Goal: Information Seeking & Learning: Compare options

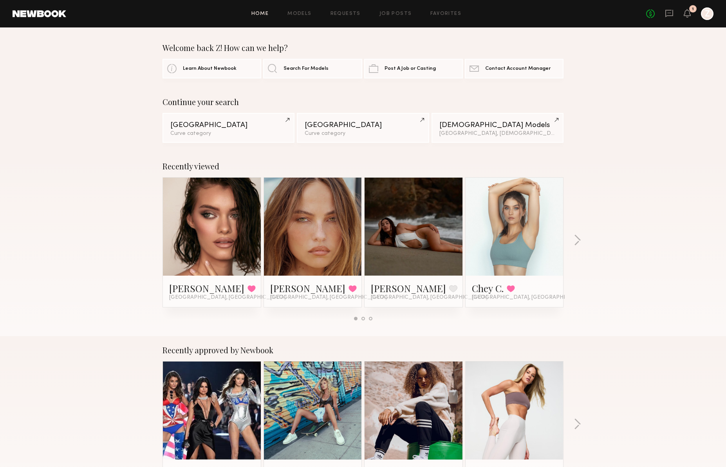
click at [572, 239] on div "Recently viewed Oleksa K. Favorited Los Angeles, CA Mallory P. Favorited Los An…" at bounding box center [363, 244] width 726 height 184
click at [576, 239] on button "button" at bounding box center [577, 240] width 7 height 13
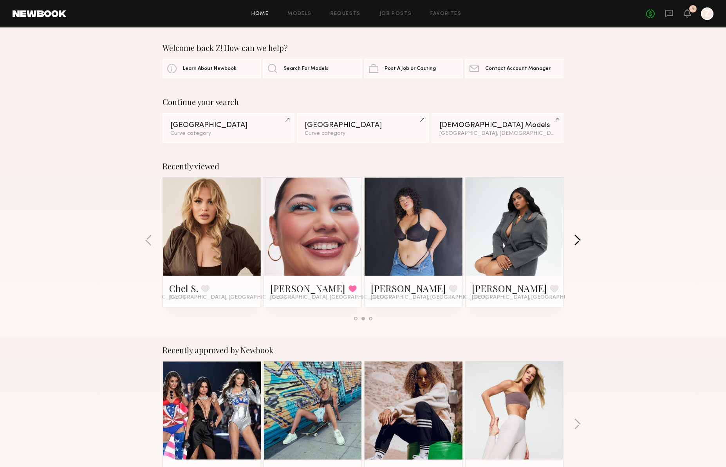
click at [578, 241] on button "button" at bounding box center [577, 240] width 7 height 13
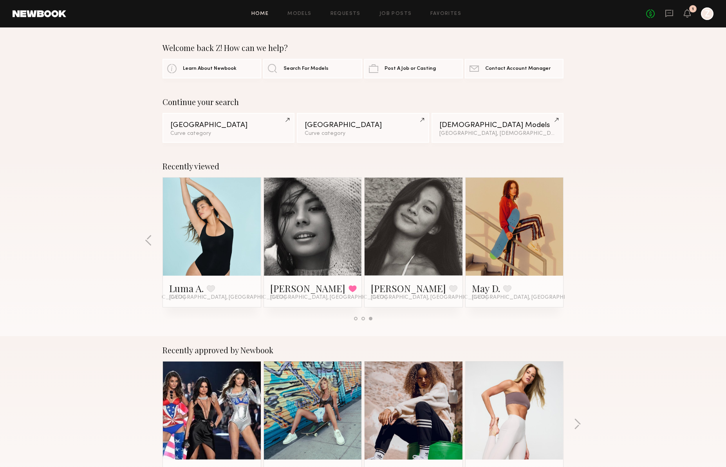
click at [578, 241] on div "Recently viewed Oleksa K. Favorited Los Angeles, CA Mallory P. Favorited Los An…" at bounding box center [363, 244] width 726 height 184
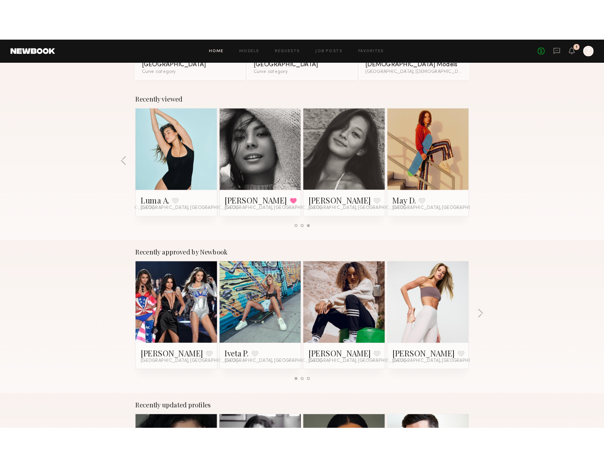
scroll to position [313, 0]
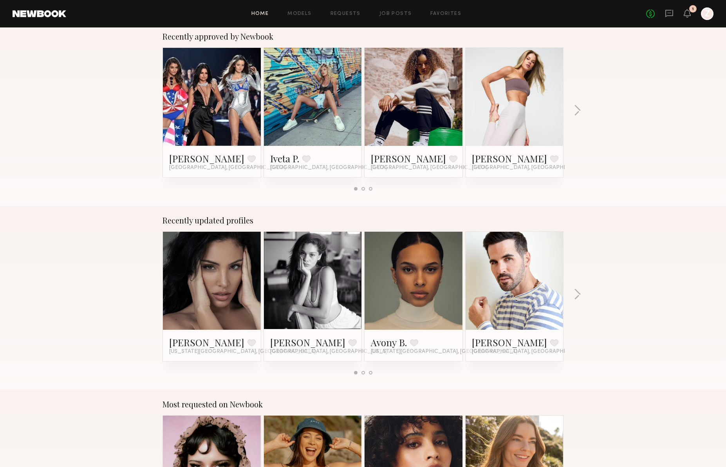
click at [509, 109] on link at bounding box center [515, 97] width 48 height 98
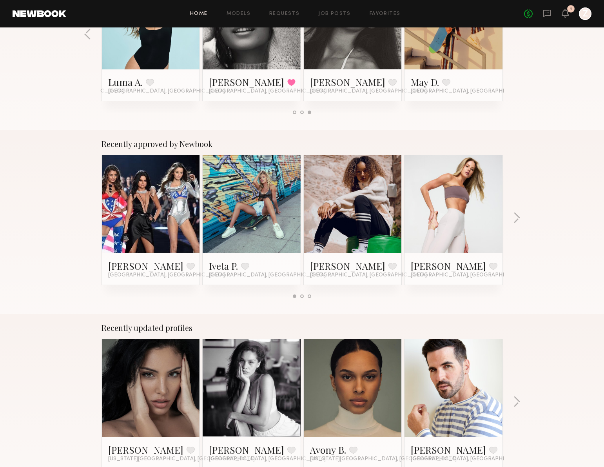
scroll to position [201, 0]
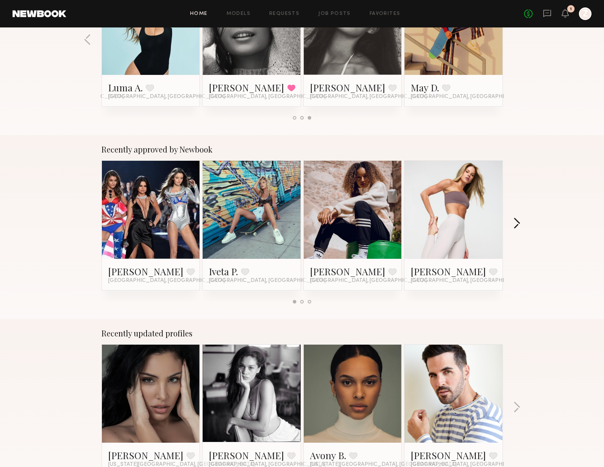
click at [516, 221] on button "button" at bounding box center [516, 223] width 7 height 13
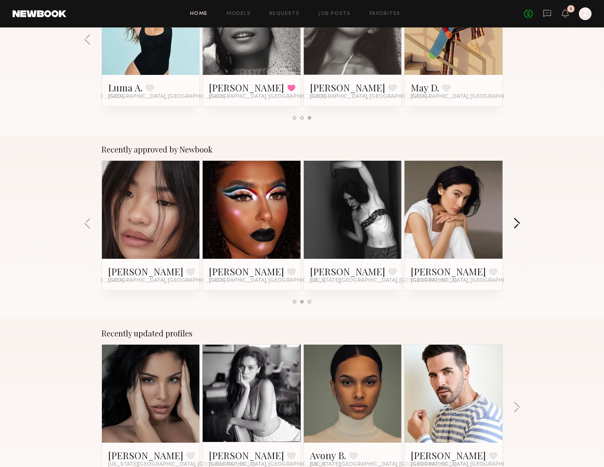
click at [516, 221] on button "button" at bounding box center [516, 223] width 7 height 13
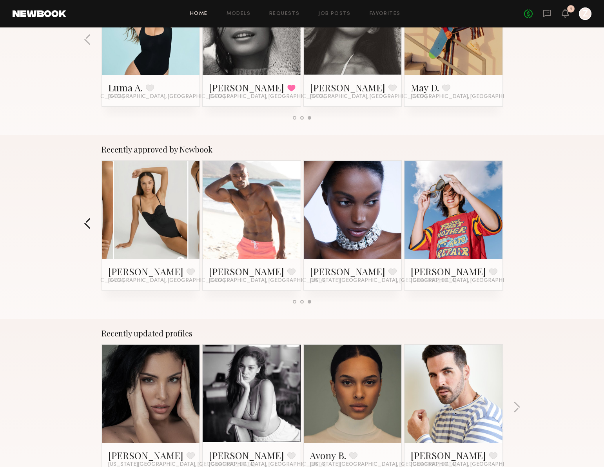
click at [90, 224] on button "button" at bounding box center [87, 223] width 7 height 13
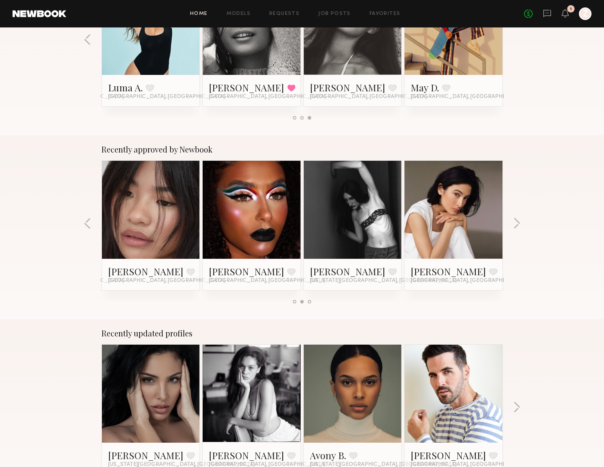
click at [175, 217] on div at bounding box center [151, 210] width 98 height 98
click at [156, 211] on link at bounding box center [151, 210] width 48 height 98
click at [515, 223] on button "button" at bounding box center [516, 223] width 7 height 13
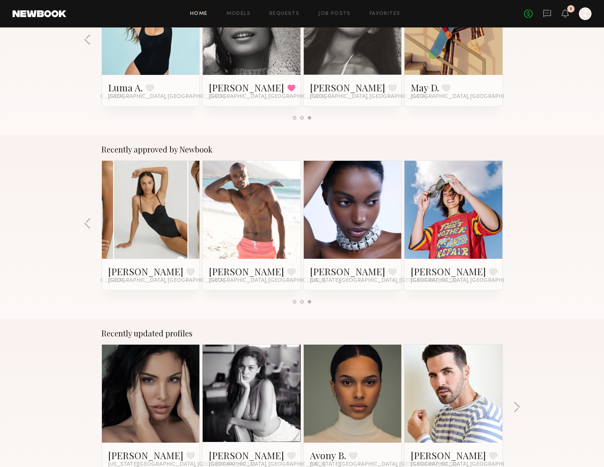
click at [515, 223] on div "Recently approved by Newbook Megan P. Favorite Los Angeles, CA Iveta P. Favorit…" at bounding box center [302, 227] width 604 height 184
click at [451, 213] on link at bounding box center [453, 210] width 48 height 98
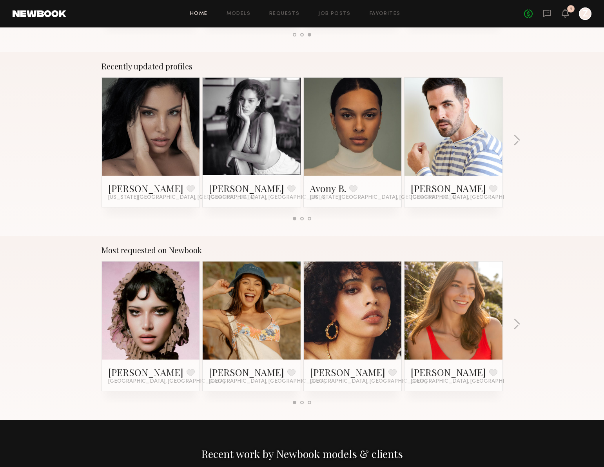
scroll to position [468, 0]
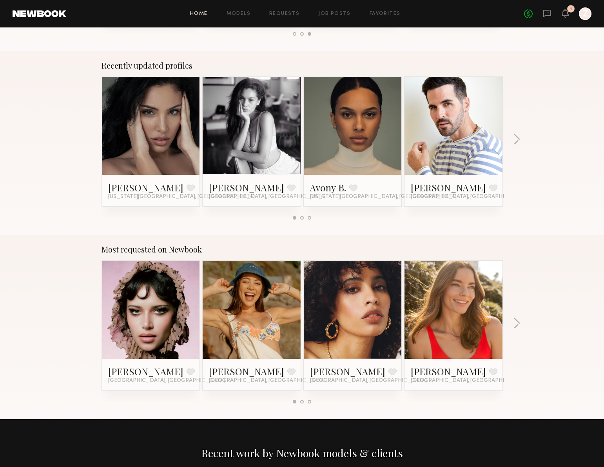
click at [253, 130] on link at bounding box center [252, 126] width 48 height 98
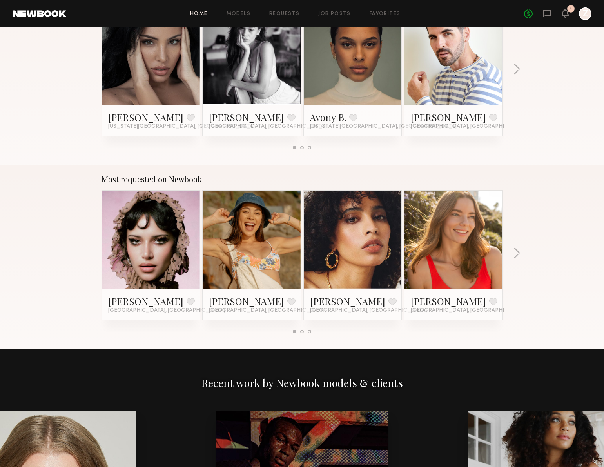
scroll to position [542, 0]
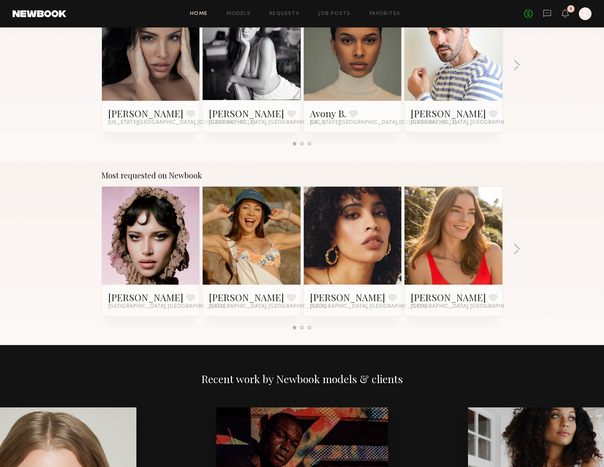
click at [355, 237] on link at bounding box center [353, 235] width 48 height 98
click at [151, 239] on link at bounding box center [151, 235] width 48 height 98
click at [515, 249] on button "button" at bounding box center [516, 249] width 7 height 13
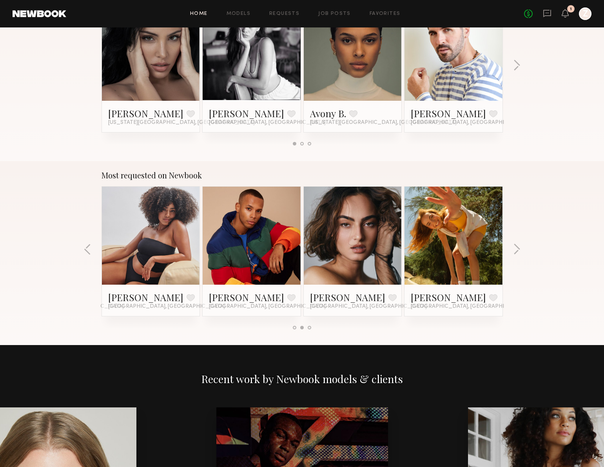
click at [367, 237] on link at bounding box center [353, 235] width 48 height 98
click at [516, 250] on button "button" at bounding box center [516, 249] width 7 height 13
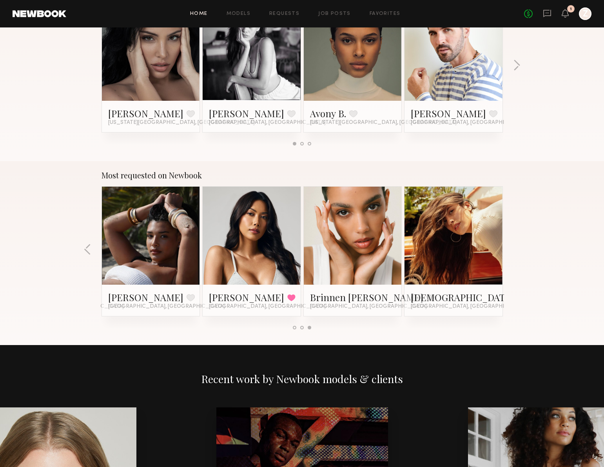
click at [242, 244] on link at bounding box center [252, 235] width 48 height 98
drag, startPoint x: 481, startPoint y: 232, endPoint x: 497, endPoint y: 231, distance: 16.1
click at [481, 233] on div at bounding box center [453, 235] width 98 height 98
click at [149, 235] on link at bounding box center [151, 235] width 48 height 98
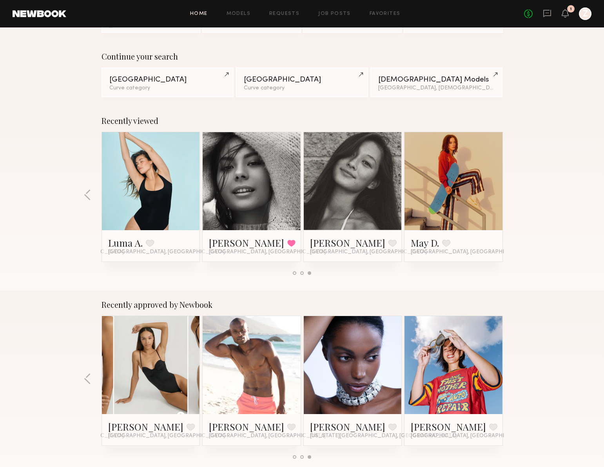
scroll to position [13, 0]
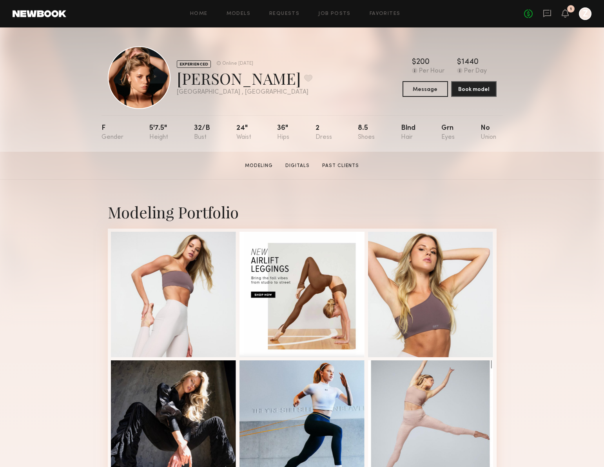
click at [294, 47] on div "EXPERIENCED Online 2d ago Victoria R. Favorite Los Angeles , CA Online 2d ago $…" at bounding box center [302, 77] width 389 height 63
click at [329, 104] on div "EXPERIENCED Online 2d ago Victoria R. Favorite Los Angeles , CA Online 2d ago $…" at bounding box center [302, 77] width 389 height 63
click at [304, 78] on button at bounding box center [308, 77] width 8 height 7
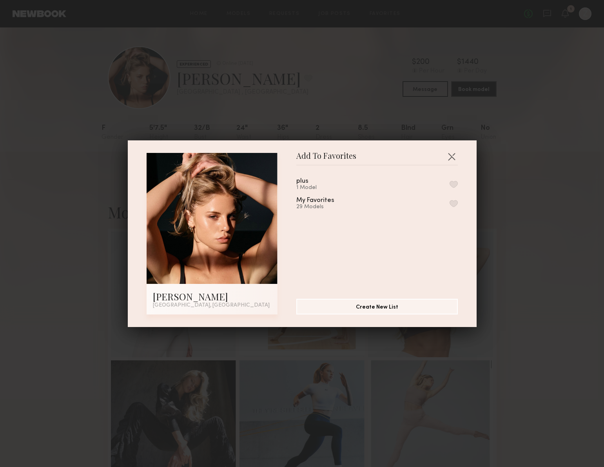
click at [452, 202] on button "button" at bounding box center [453, 203] width 8 height 7
click at [534, 210] on div "Add To Favorites Victoria R. Los Angeles, CA Add To Favorites plus 1 Model My F…" at bounding box center [302, 233] width 604 height 467
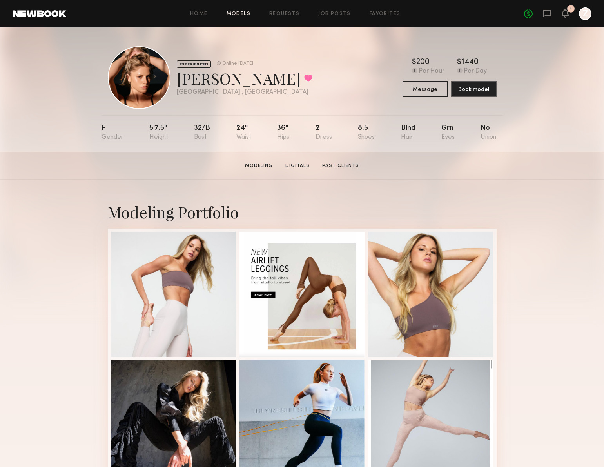
click at [242, 14] on link "Models" at bounding box center [238, 13] width 24 height 5
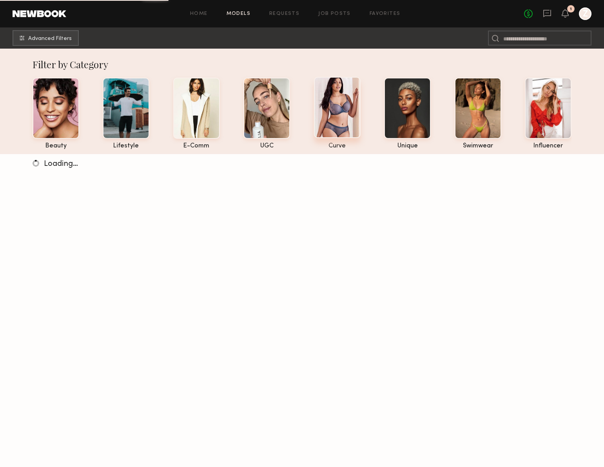
click at [354, 120] on div at bounding box center [337, 107] width 47 height 61
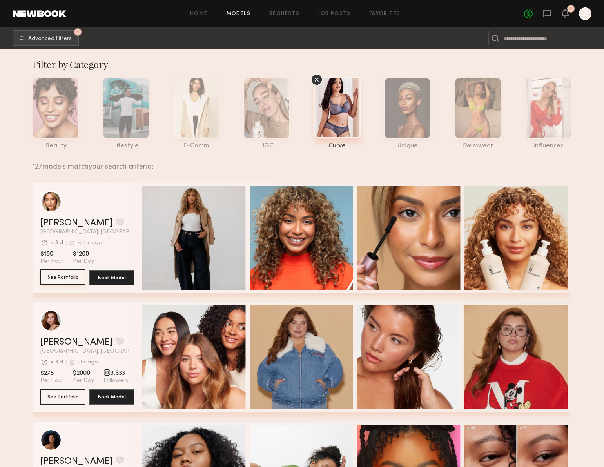
click at [69, 279] on button "See Portfolio" at bounding box center [62, 277] width 45 height 16
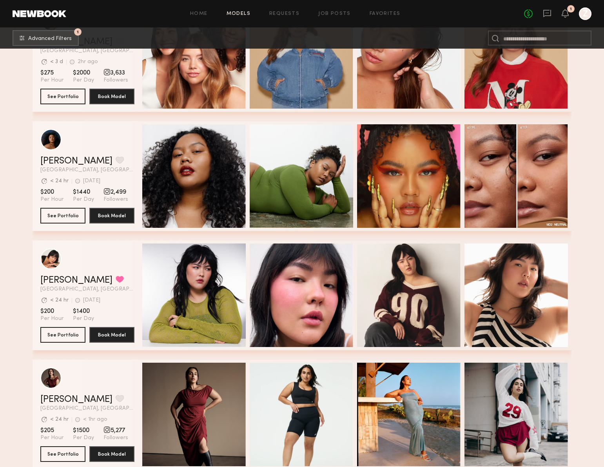
scroll to position [0, 0]
click at [63, 213] on button "See Portfolio" at bounding box center [62, 215] width 45 height 16
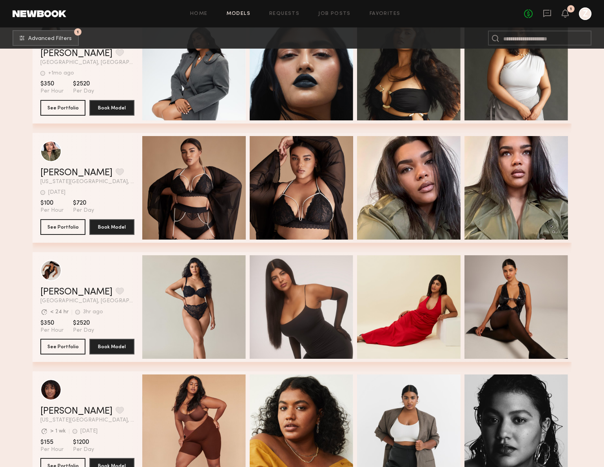
scroll to position [1726, 0]
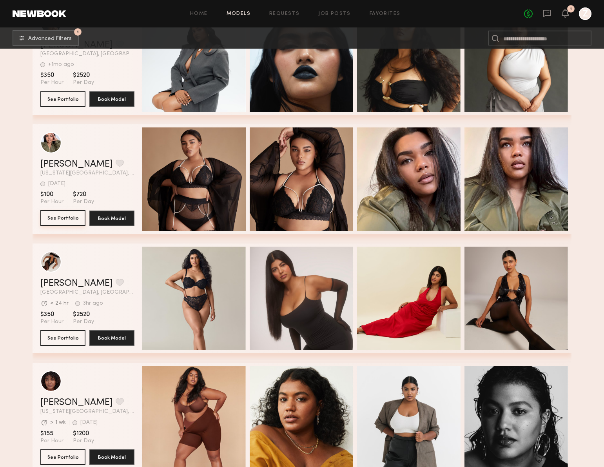
click at [66, 220] on button "See Portfolio" at bounding box center [62, 218] width 45 height 16
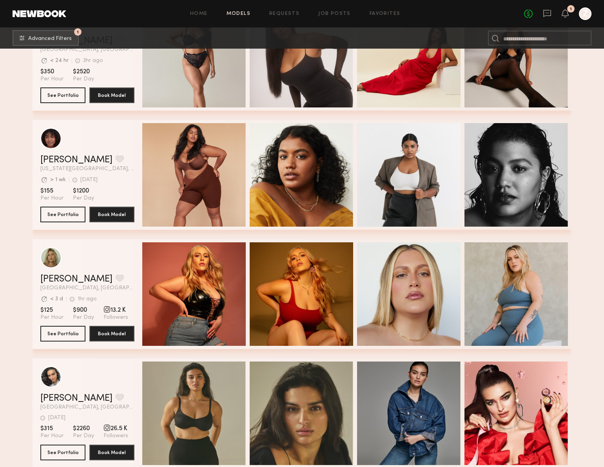
scroll to position [1969, 0]
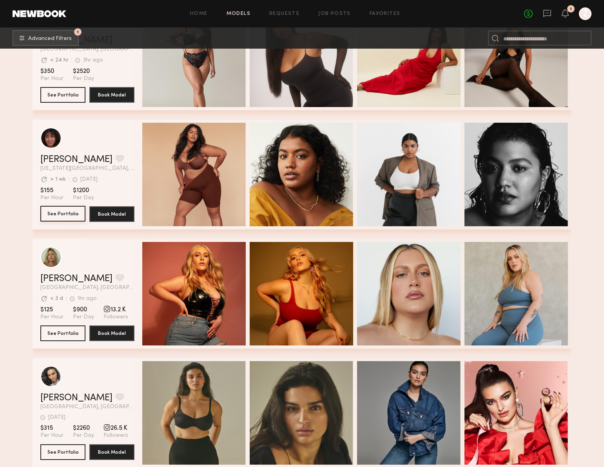
click at [63, 216] on button "See Portfolio" at bounding box center [62, 214] width 45 height 16
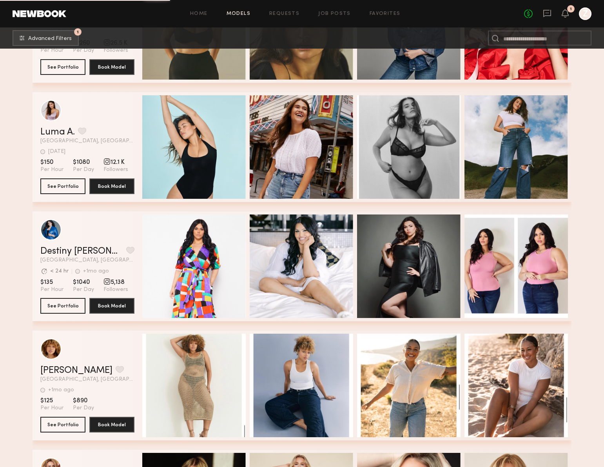
scroll to position [2321, 0]
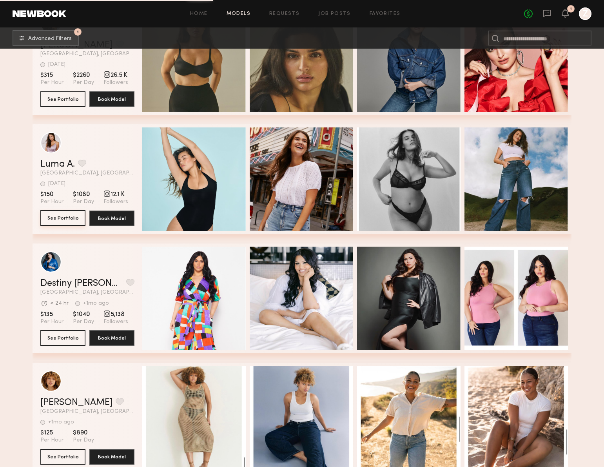
click at [58, 215] on button "See Portfolio" at bounding box center [62, 218] width 45 height 16
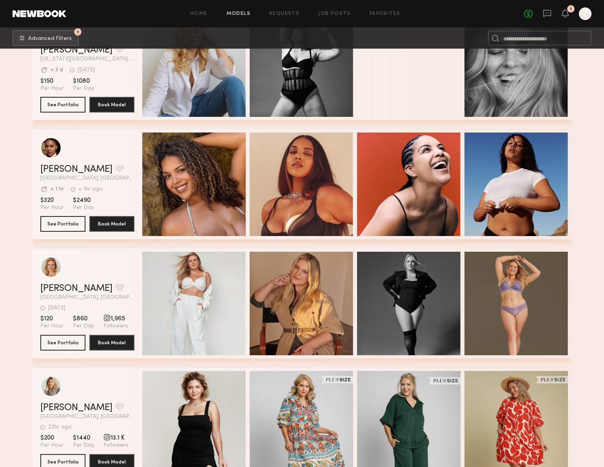
scroll to position [3170, 0]
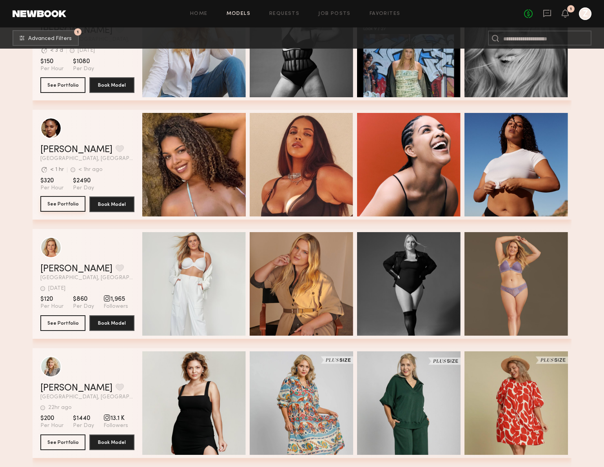
click at [71, 206] on button "See Portfolio" at bounding box center [62, 204] width 45 height 16
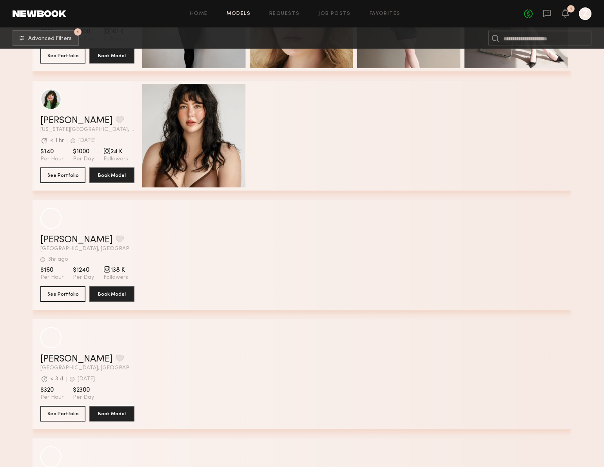
scroll to position [4512, 0]
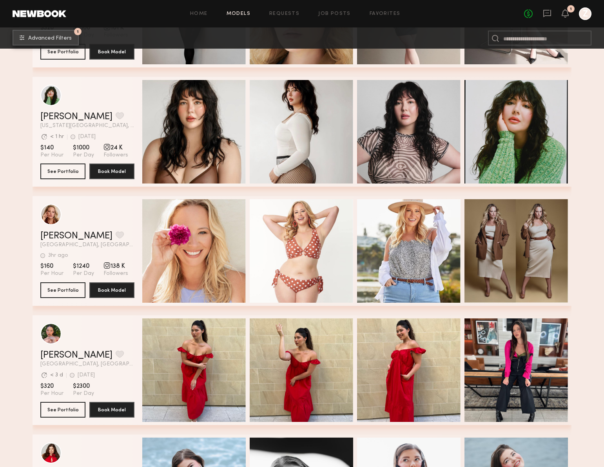
click at [73, 39] on button "1 Advanced Filters" at bounding box center [46, 38] width 66 height 16
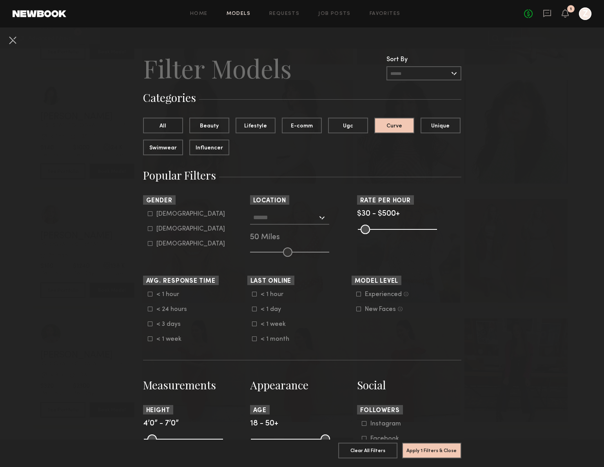
click at [280, 221] on input "text" at bounding box center [285, 216] width 64 height 13
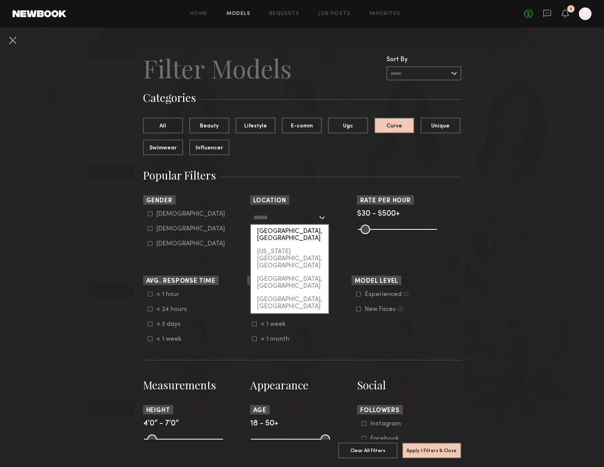
click at [282, 231] on div "[GEOGRAPHIC_DATA], [GEOGRAPHIC_DATA]" at bounding box center [290, 234] width 78 height 20
type input "**********"
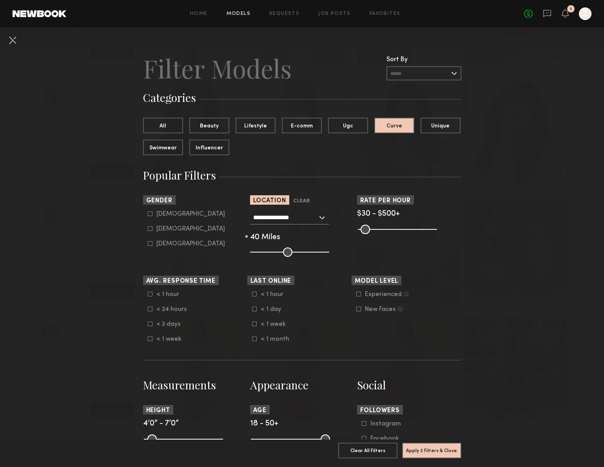
type input "**"
drag, startPoint x: 278, startPoint y: 251, endPoint x: 287, endPoint y: 252, distance: 8.6
click at [287, 252] on input "range" at bounding box center [289, 251] width 79 height 9
click at [434, 451] on button "Apply 2 Filters & Close" at bounding box center [431, 450] width 59 height 16
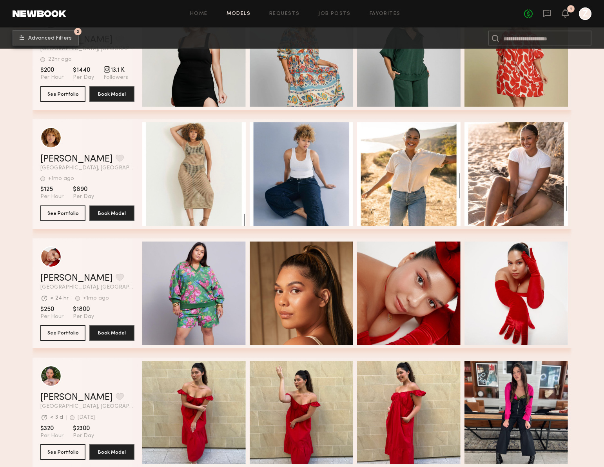
scroll to position [2923, 0]
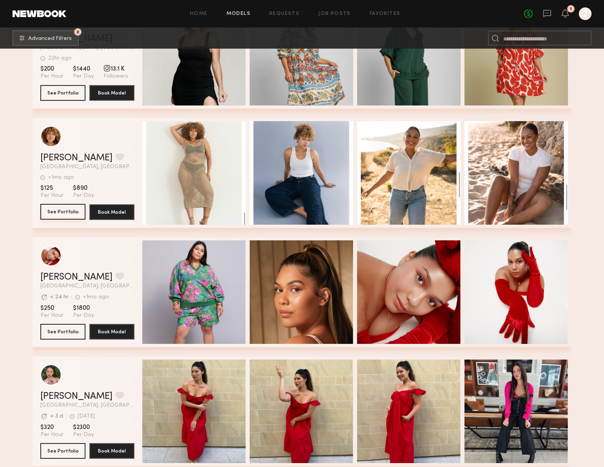
click at [68, 215] on button "See Portfolio" at bounding box center [62, 212] width 45 height 16
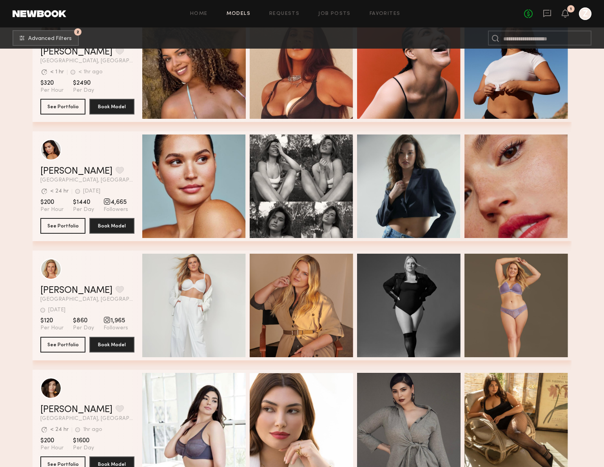
scroll to position [3445, 0]
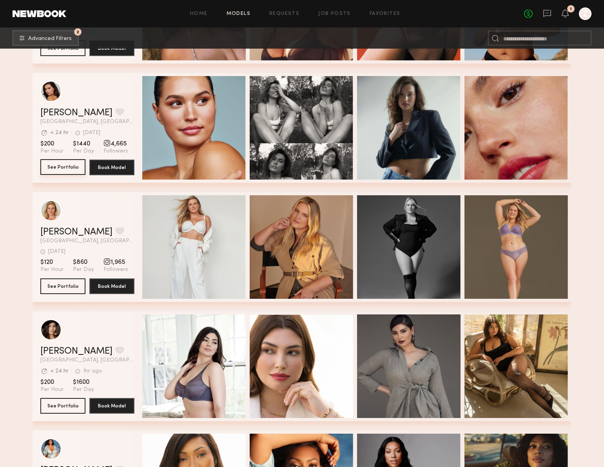
click at [66, 165] on button "See Portfolio" at bounding box center [62, 167] width 45 height 16
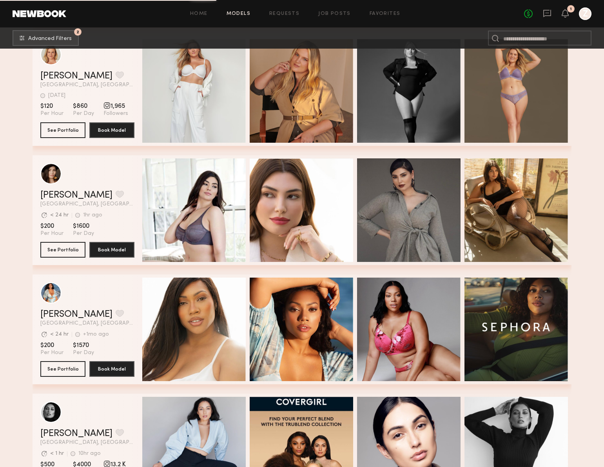
scroll to position [3602, 0]
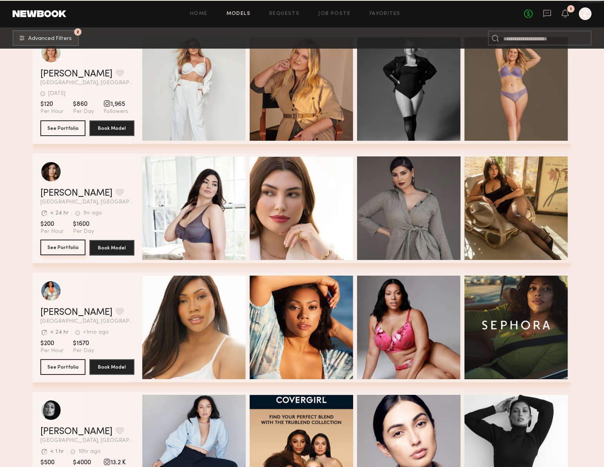
click at [65, 246] on button "See Portfolio" at bounding box center [62, 247] width 45 height 16
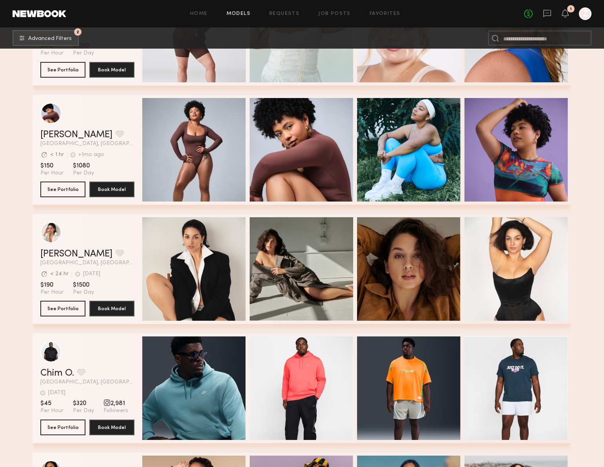
scroll to position [6771, 0]
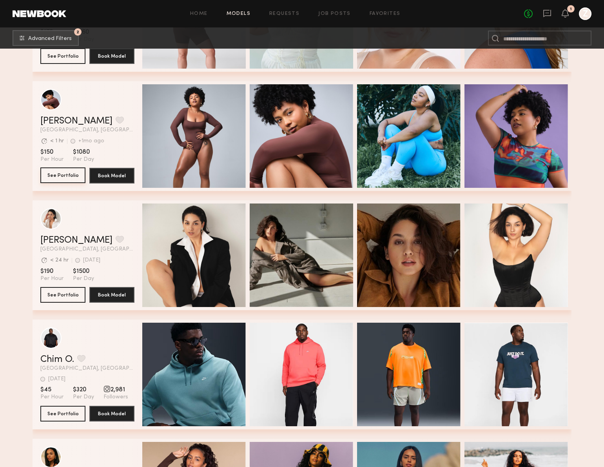
click at [67, 175] on button "See Portfolio" at bounding box center [62, 175] width 45 height 16
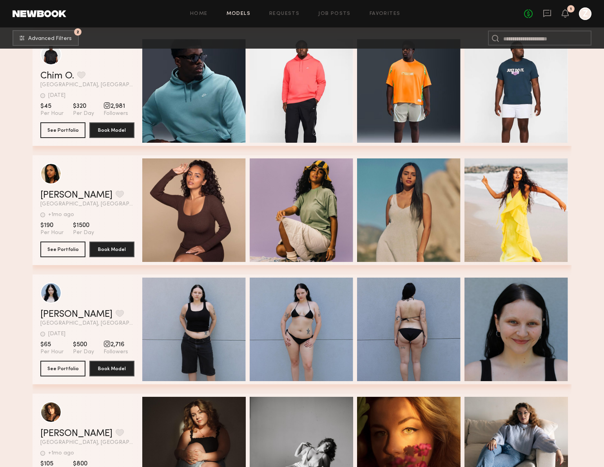
scroll to position [7057, 0]
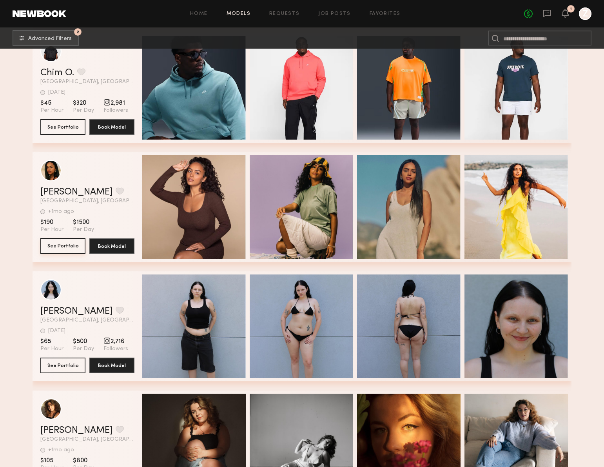
click at [56, 241] on button "See Portfolio" at bounding box center [62, 246] width 45 height 16
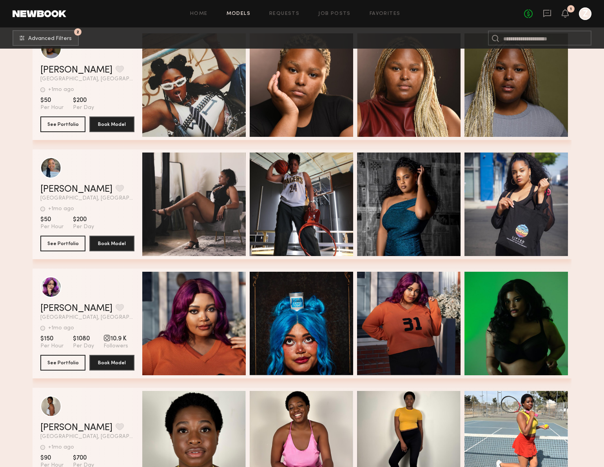
scroll to position [8652, 0]
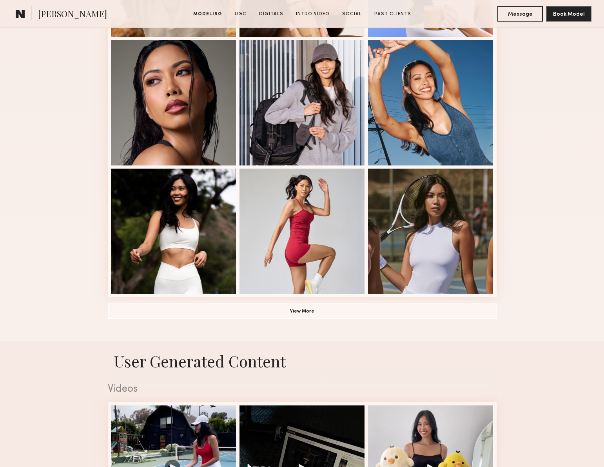
scroll to position [380, 0]
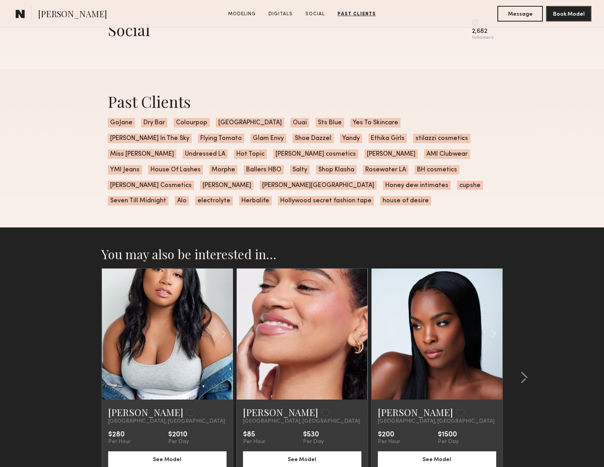
scroll to position [1185, 0]
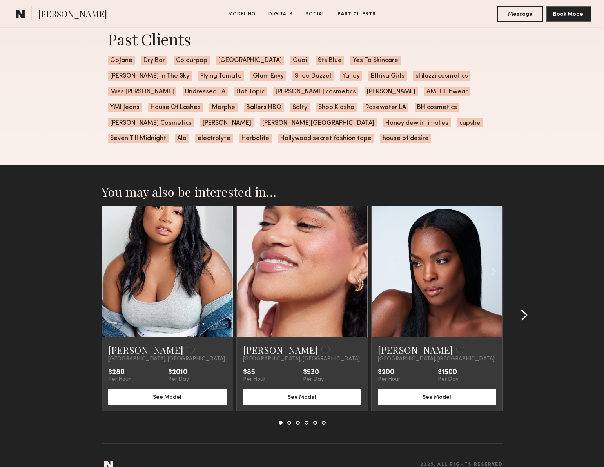
click at [522, 309] on common-icon at bounding box center [524, 315] width 8 height 13
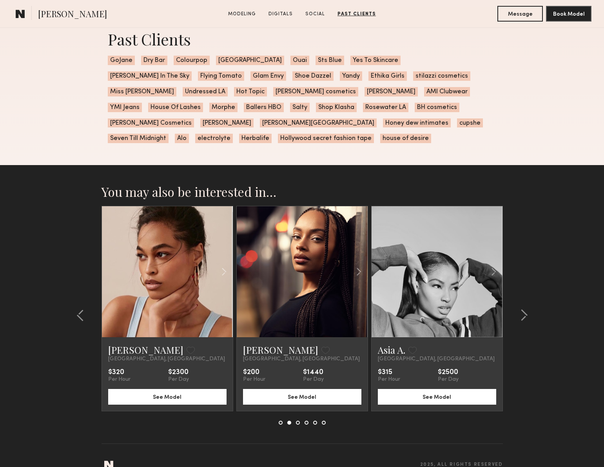
click at [186, 259] on link at bounding box center [167, 271] width 45 height 131
click at [290, 248] on link at bounding box center [302, 271] width 45 height 131
click at [522, 309] on common-icon at bounding box center [524, 315] width 8 height 13
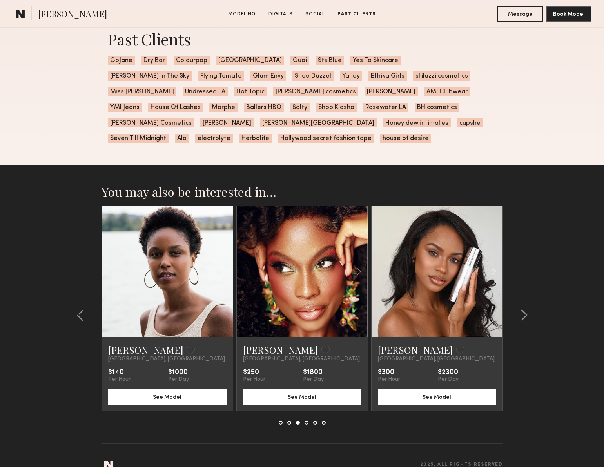
click at [422, 270] on link at bounding box center [436, 271] width 45 height 131
click at [523, 309] on common-icon at bounding box center [524, 315] width 8 height 13
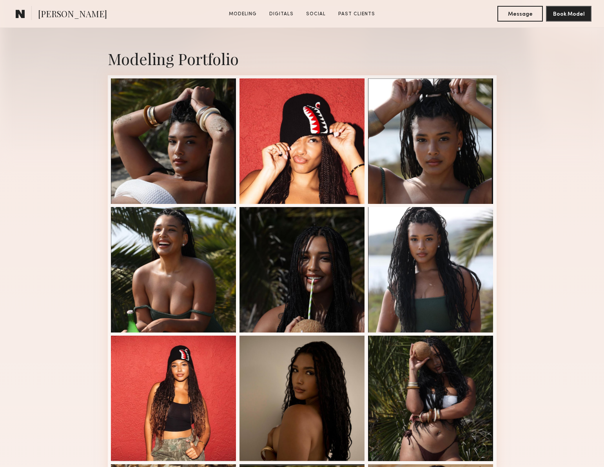
scroll to position [334, 0]
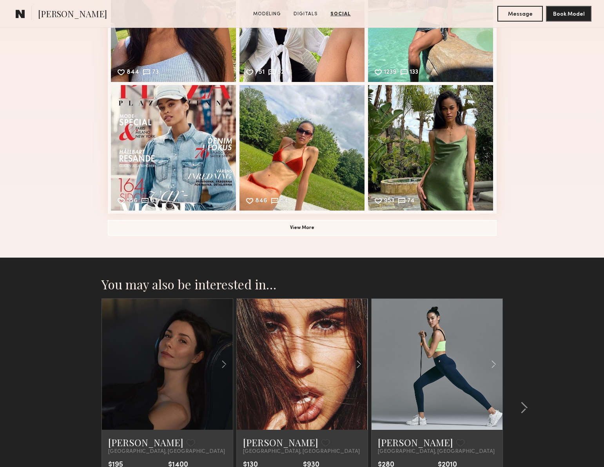
scroll to position [1308, 0]
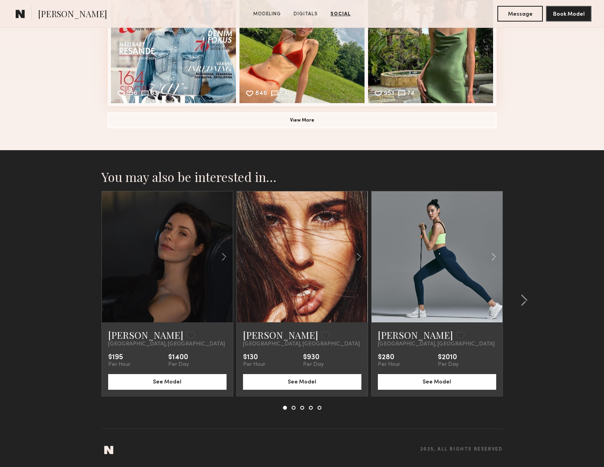
click at [423, 241] on link at bounding box center [436, 256] width 45 height 131
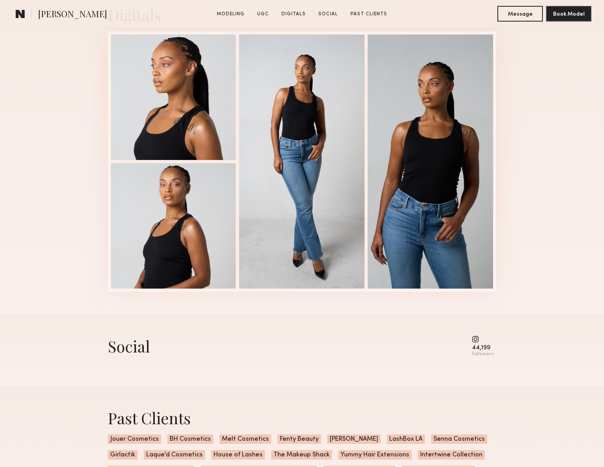
scroll to position [1783, 0]
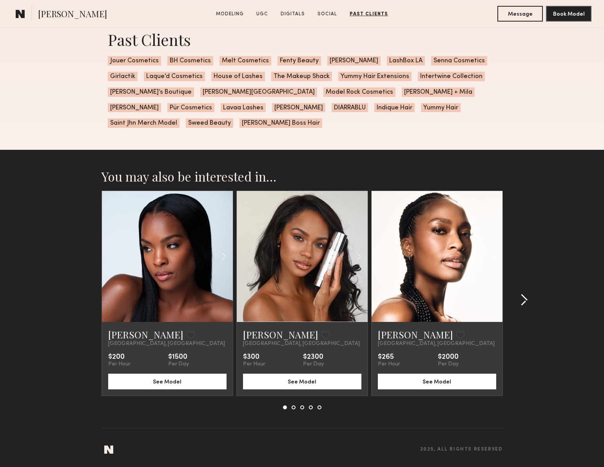
click at [521, 301] on common-icon at bounding box center [524, 299] width 8 height 13
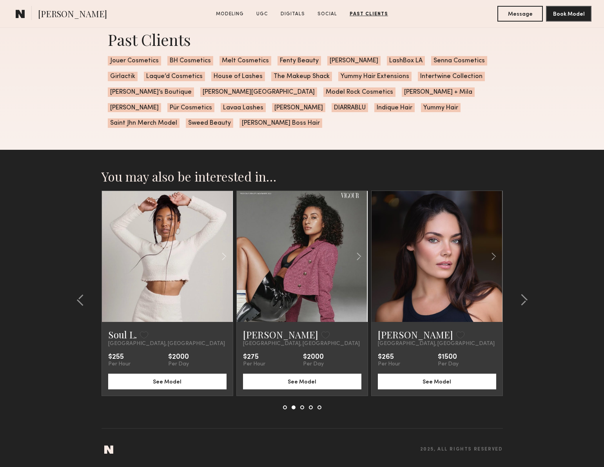
click at [447, 270] on link at bounding box center [436, 256] width 45 height 131
click at [525, 299] on common-icon at bounding box center [524, 299] width 8 height 13
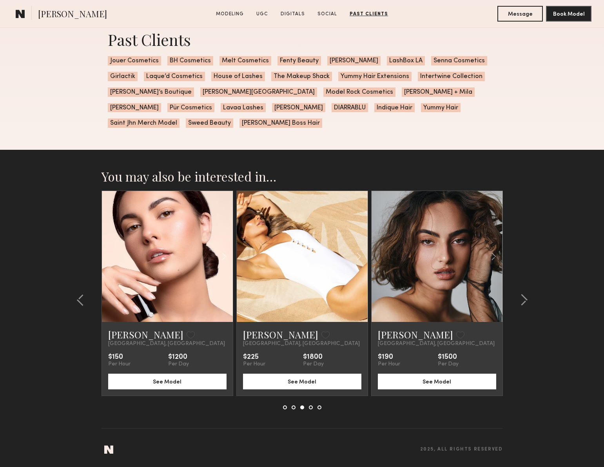
click at [166, 246] on link at bounding box center [167, 256] width 45 height 131
click at [528, 299] on div at bounding box center [522, 299] width 38 height 219
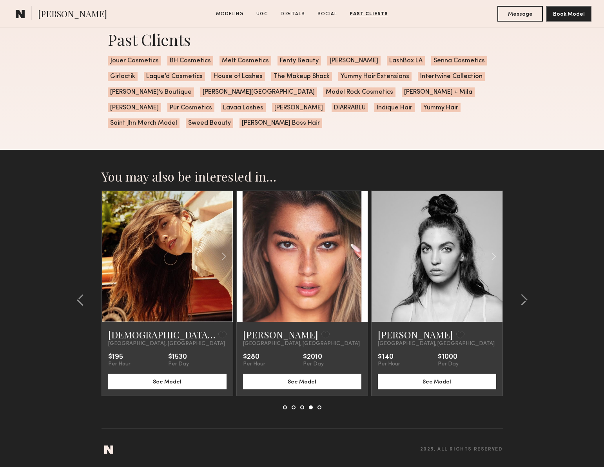
click at [318, 259] on link at bounding box center [302, 256] width 45 height 131
click at [192, 260] on div at bounding box center [210, 256] width 43 height 131
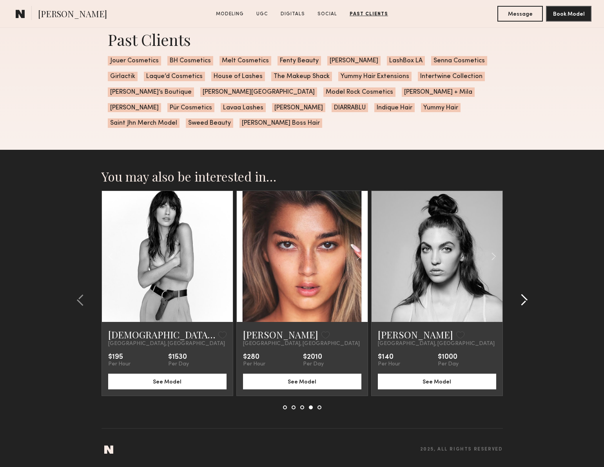
click at [525, 300] on common-icon at bounding box center [524, 299] width 8 height 13
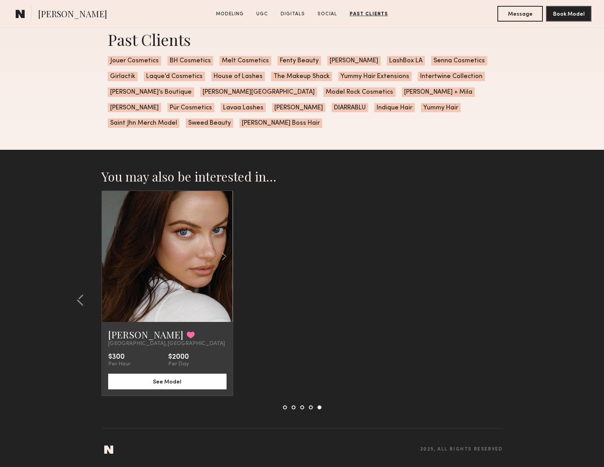
click at [162, 265] on link at bounding box center [167, 256] width 45 height 131
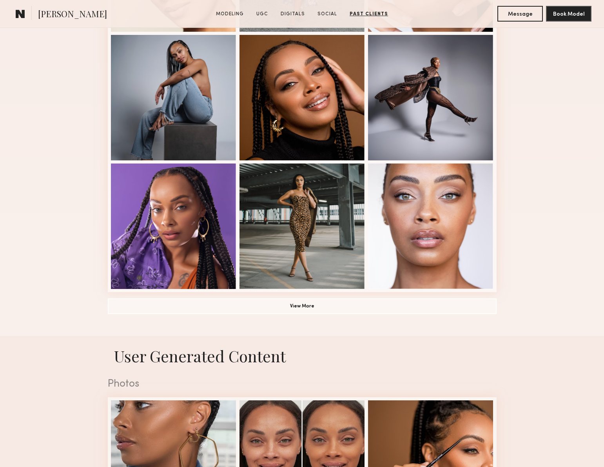
scroll to position [0, 0]
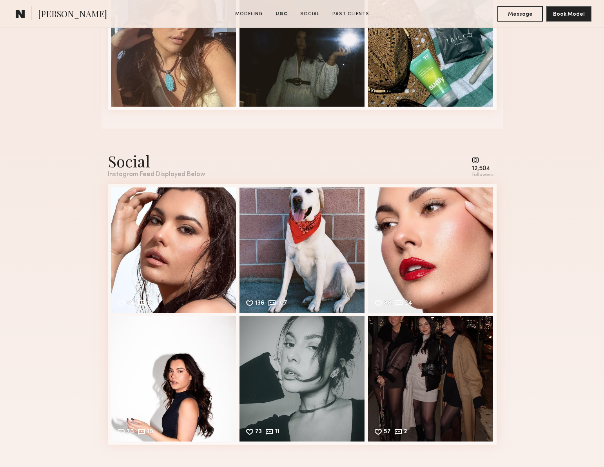
scroll to position [1443, 0]
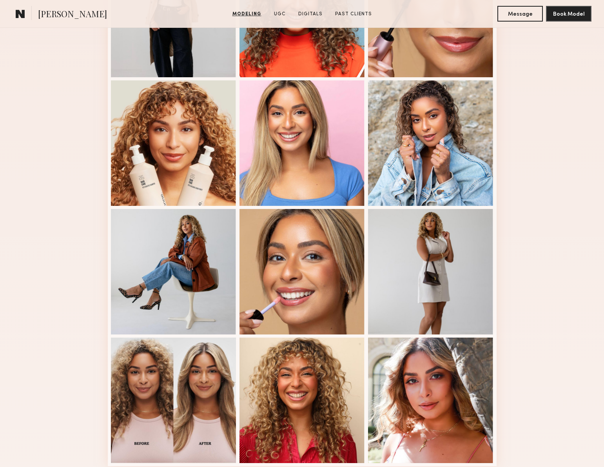
scroll to position [351, 0]
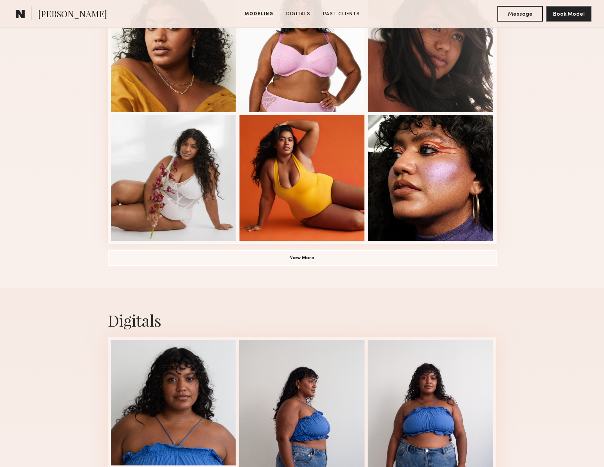
scroll to position [628, 0]
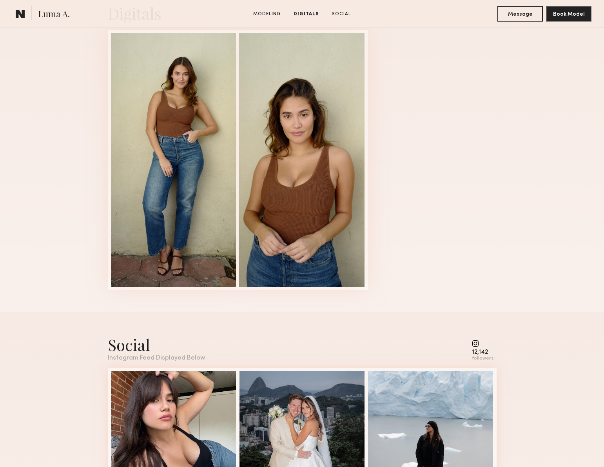
scroll to position [516, 0]
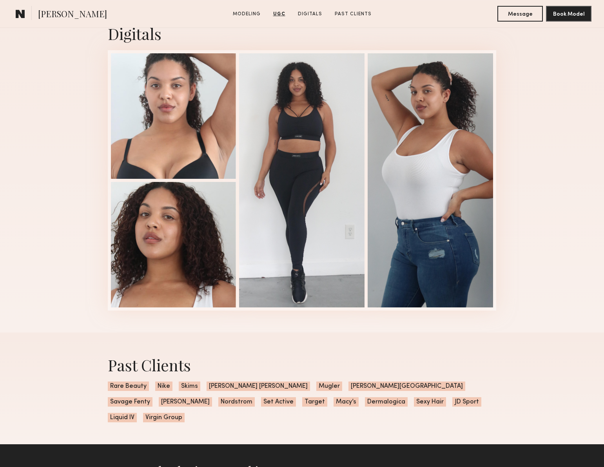
scroll to position [1236, 0]
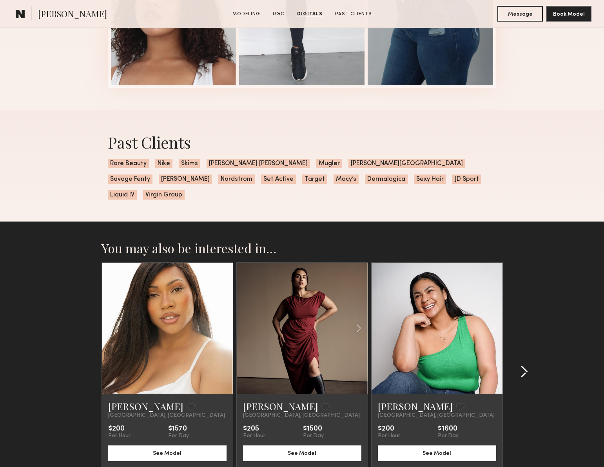
click at [521, 365] on common-icon at bounding box center [524, 371] width 8 height 13
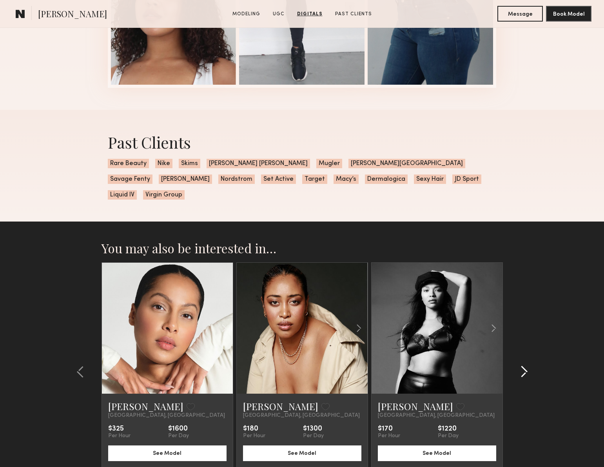
click at [521, 365] on common-icon at bounding box center [524, 371] width 8 height 13
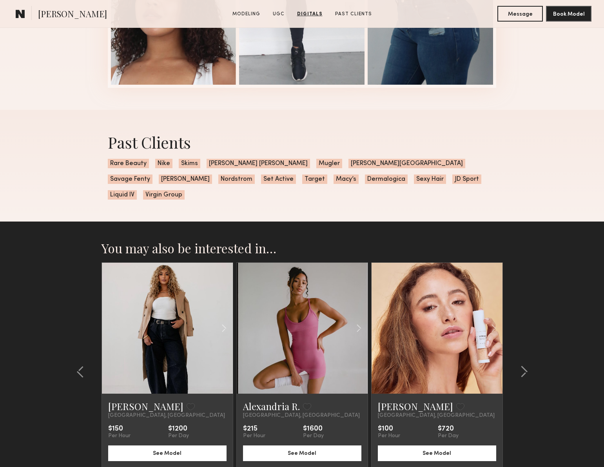
click at [314, 301] on link at bounding box center [302, 327] width 45 height 131
click at [522, 365] on common-icon at bounding box center [524, 371] width 8 height 13
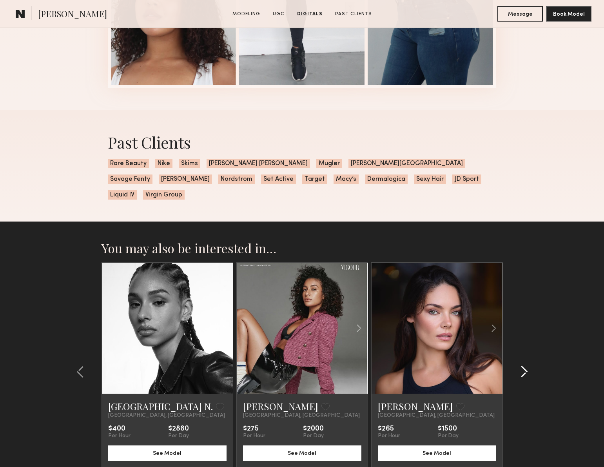
click at [522, 365] on common-icon at bounding box center [524, 371] width 8 height 13
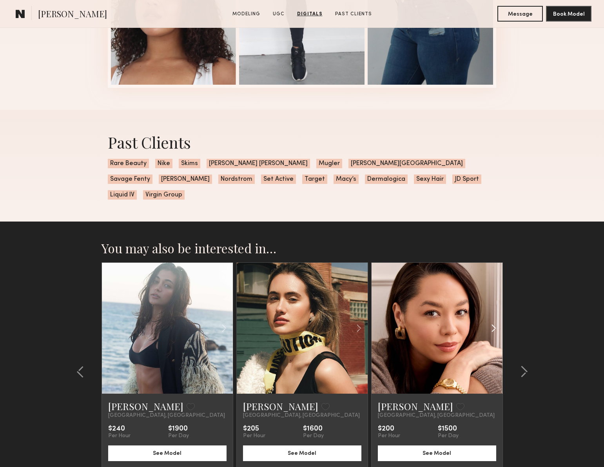
click at [493, 320] on common-icon at bounding box center [493, 327] width 11 height 15
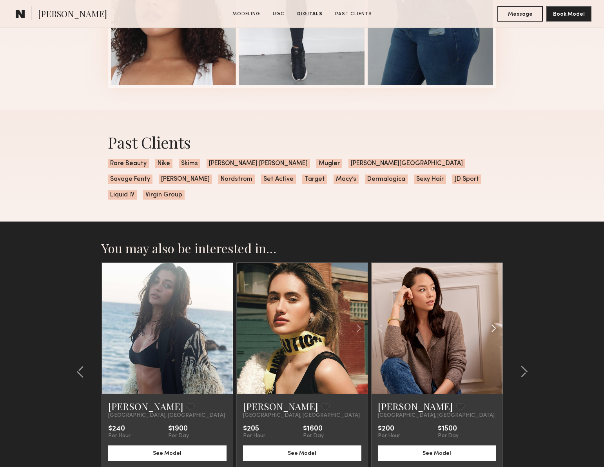
click at [493, 320] on common-icon at bounding box center [493, 327] width 11 height 15
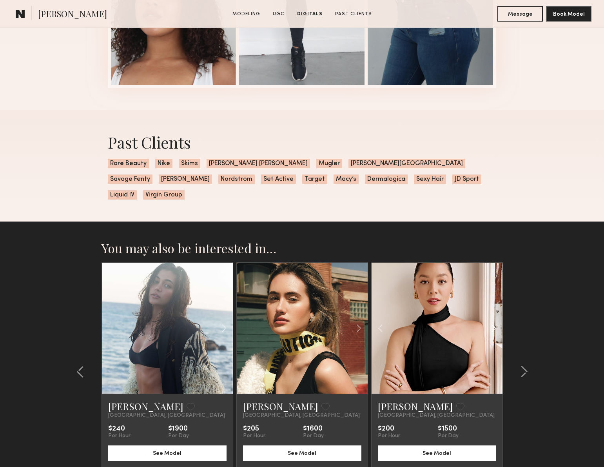
click at [493, 320] on common-icon at bounding box center [493, 327] width 11 height 15
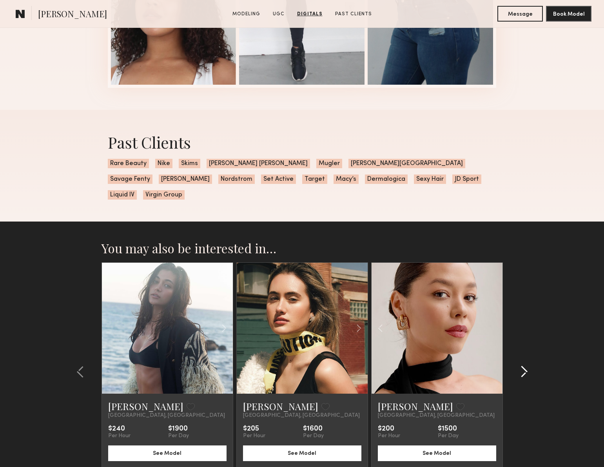
click at [521, 365] on common-icon at bounding box center [524, 371] width 8 height 13
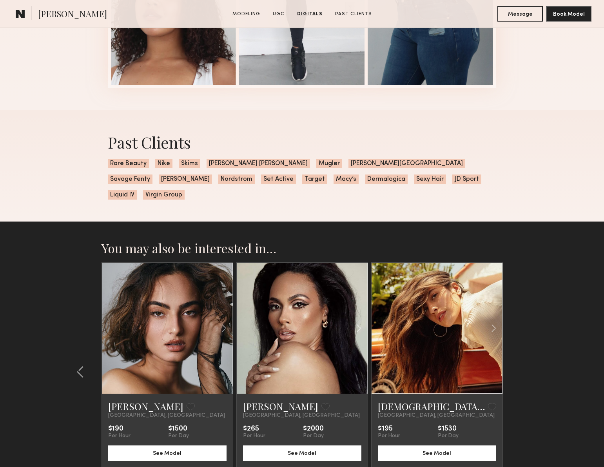
click at [521, 360] on section "You may also be interested in… Ashanna B. Favorite Los Angeles, CA $200 Per Hou…" at bounding box center [302, 379] width 604 height 317
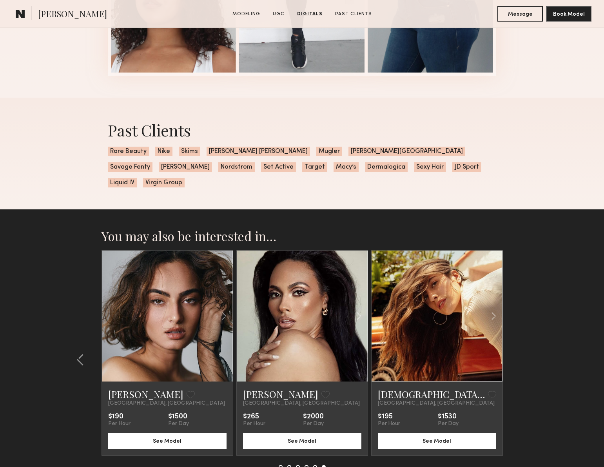
scroll to position [1292, 0]
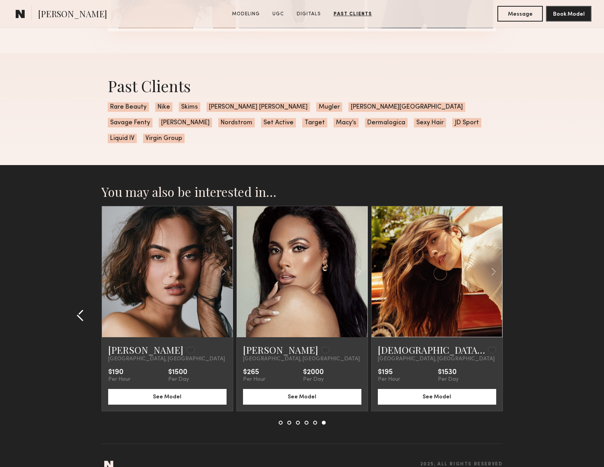
click at [83, 309] on common-icon at bounding box center [80, 315] width 8 height 13
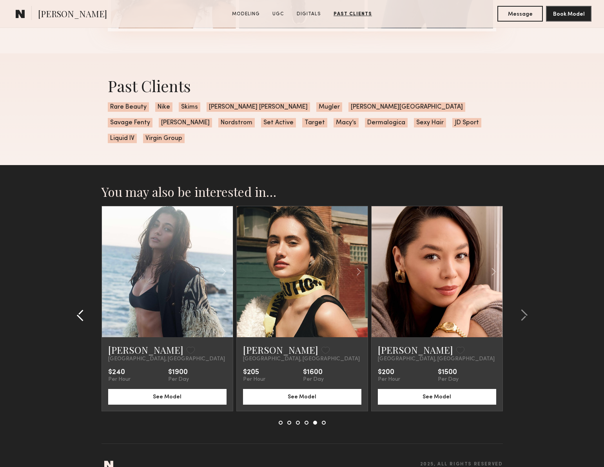
click at [83, 309] on common-icon at bounding box center [80, 315] width 8 height 13
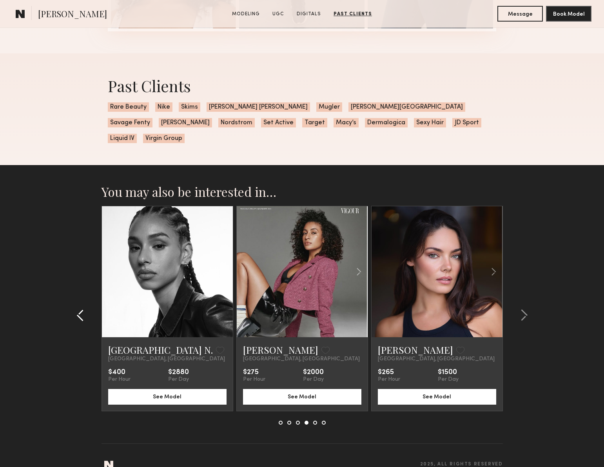
click at [83, 309] on common-icon at bounding box center [80, 315] width 8 height 13
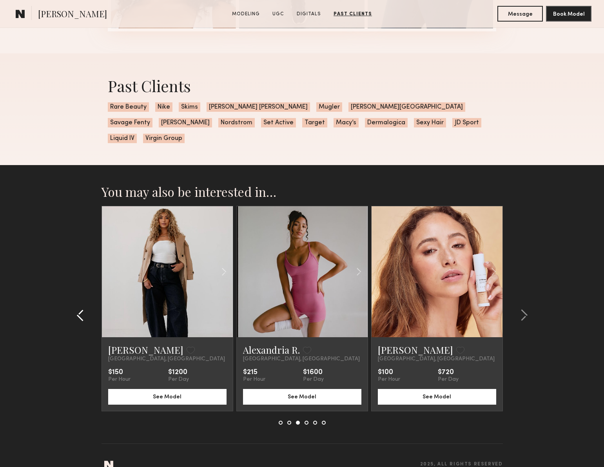
click at [83, 309] on common-icon at bounding box center [80, 315] width 8 height 13
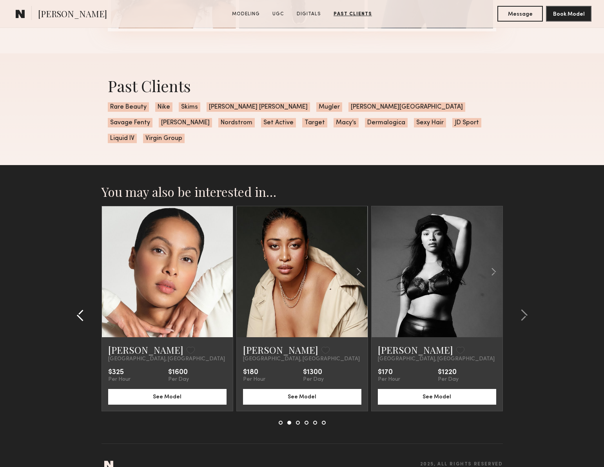
click at [83, 309] on common-icon at bounding box center [80, 315] width 8 height 13
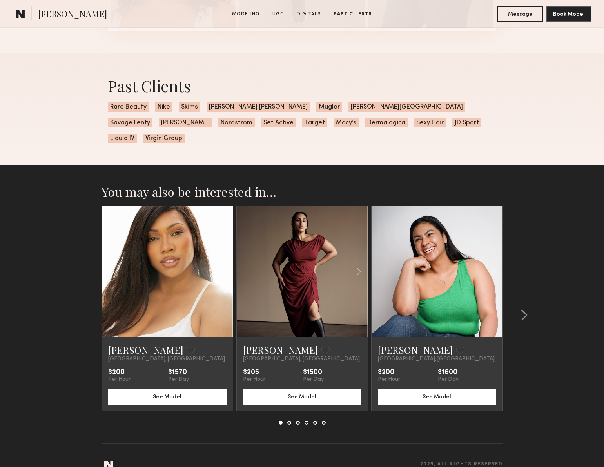
click at [83, 296] on section "You may also be interested in… Ashanna B. Favorite Los Angeles, CA $200 Per Hou…" at bounding box center [302, 323] width 604 height 317
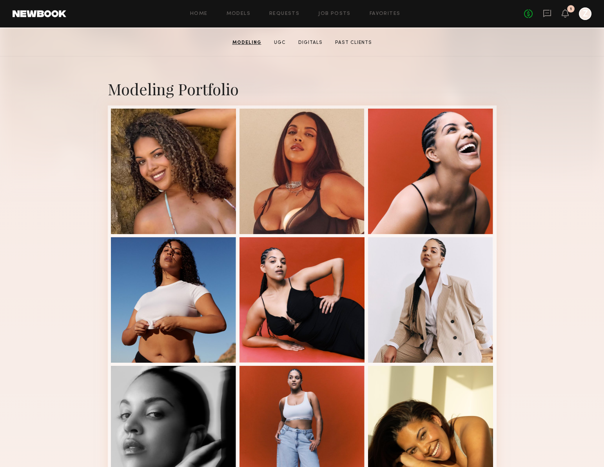
scroll to position [0, 0]
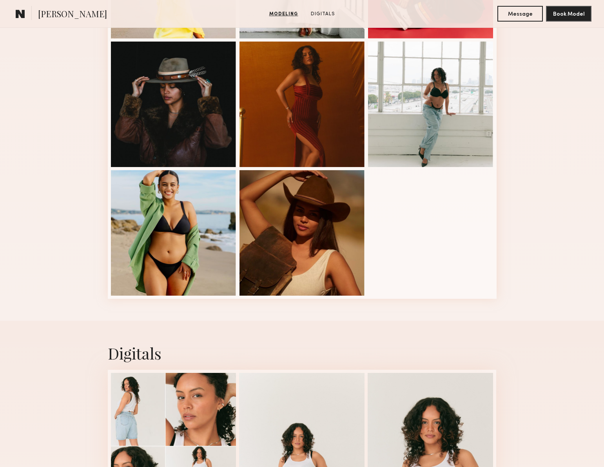
scroll to position [659, 0]
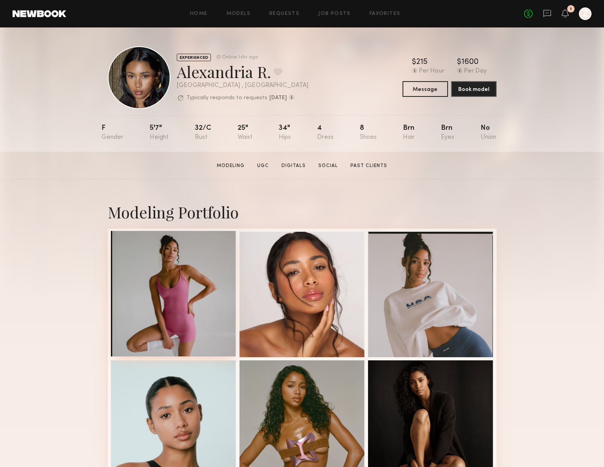
click at [195, 286] on div at bounding box center [173, 293] width 125 height 125
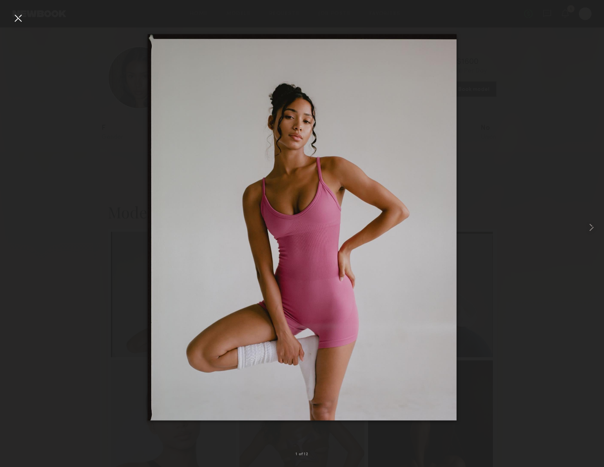
click at [520, 226] on div at bounding box center [302, 227] width 604 height 429
click at [18, 20] on div at bounding box center [18, 18] width 13 height 13
